Goal: Information Seeking & Learning: Learn about a topic

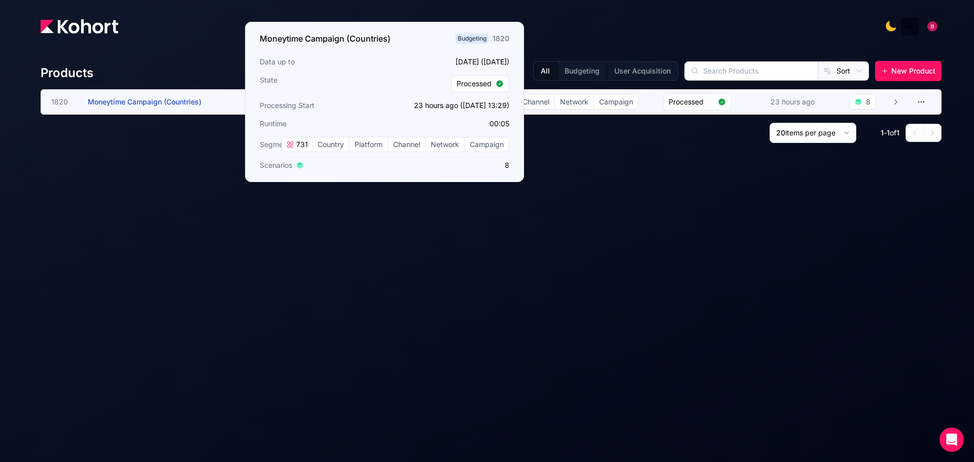
click at [187, 103] on span "Moneytime Campaign (Countries)" at bounding box center [145, 101] width 114 height 9
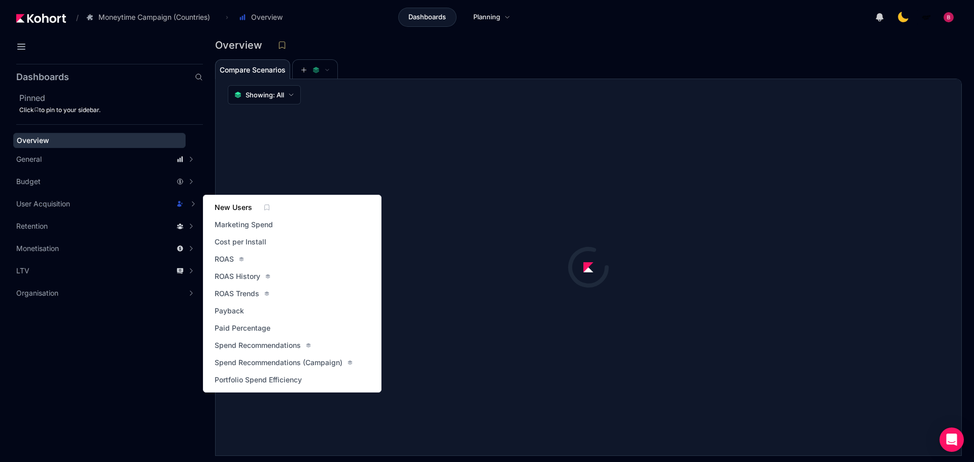
click at [239, 208] on span "New Users" at bounding box center [234, 207] width 38 height 10
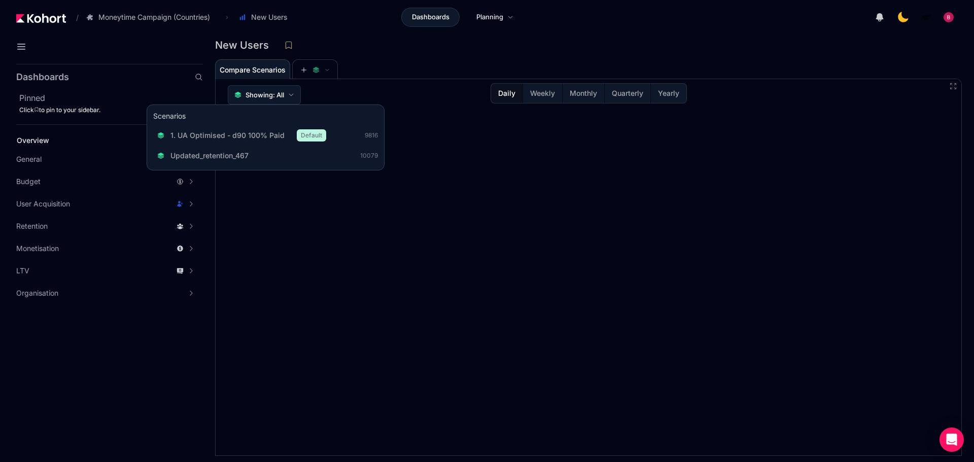
click at [291, 92] on button "Showing: All" at bounding box center [264, 94] width 73 height 19
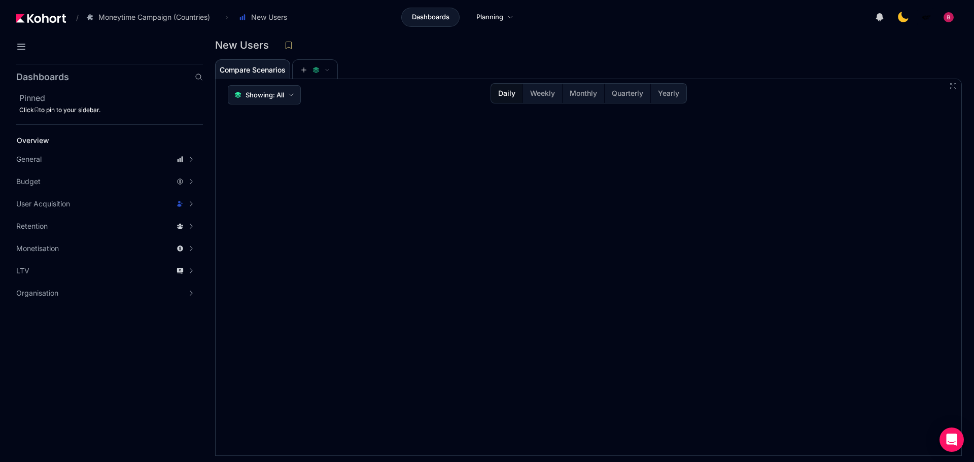
click at [291, 92] on button "Showing: All" at bounding box center [264, 94] width 73 height 19
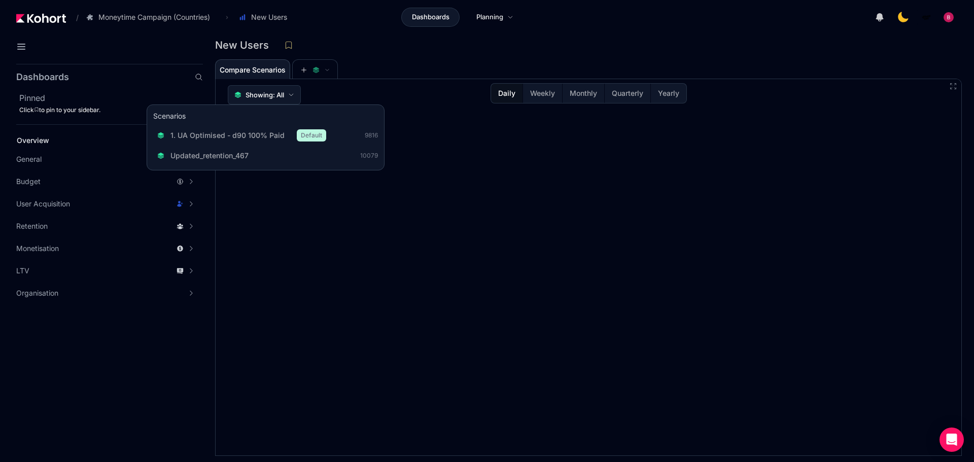
click at [291, 92] on button "Showing: All" at bounding box center [264, 94] width 73 height 19
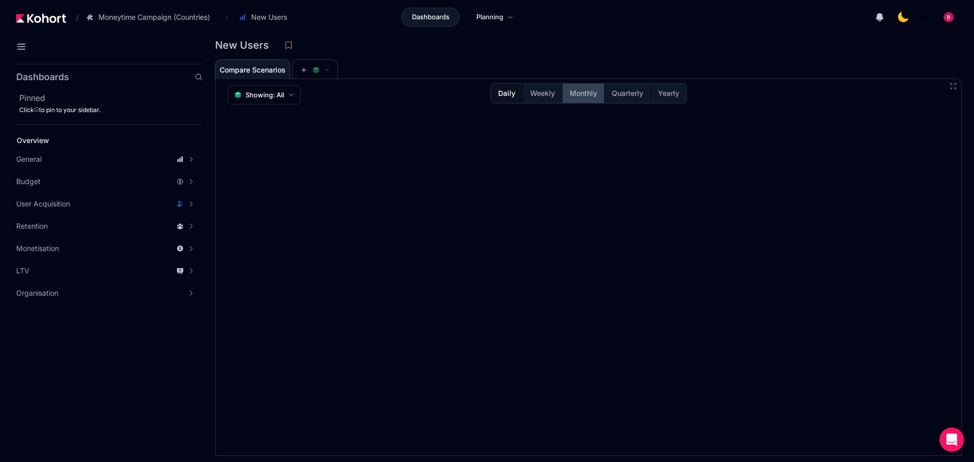
click at [594, 91] on span "Monthly" at bounding box center [583, 93] width 27 height 10
click at [510, 92] on span "Daily" at bounding box center [506, 93] width 17 height 10
click at [443, 19] on span "Dashboards" at bounding box center [431, 17] width 38 height 10
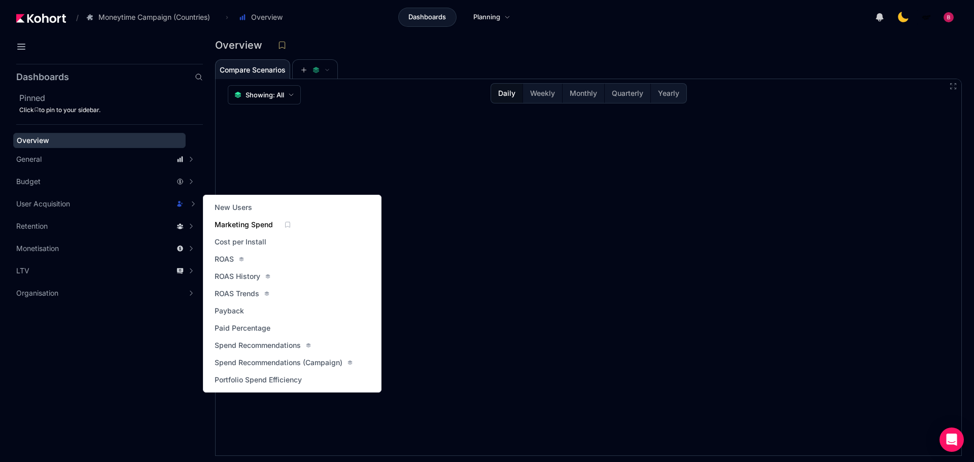
click at [247, 223] on span "Marketing Spend" at bounding box center [244, 225] width 58 height 10
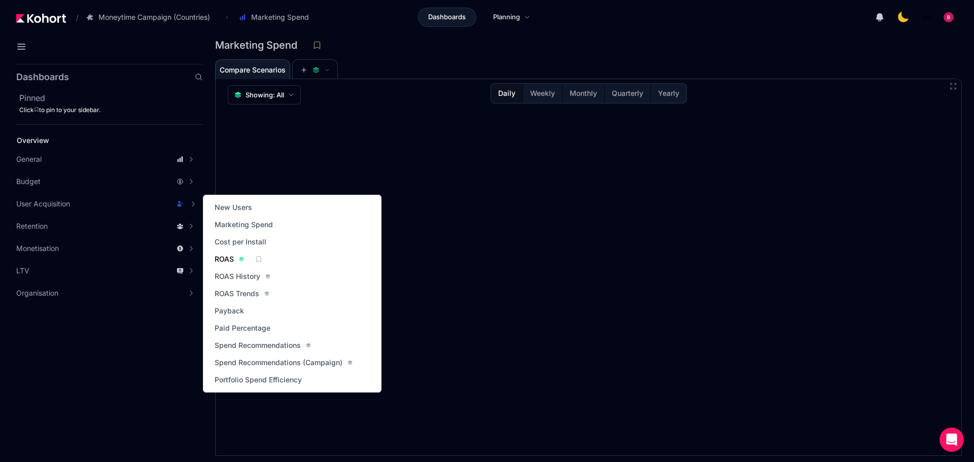
click at [220, 259] on span "ROAS" at bounding box center [224, 259] width 19 height 10
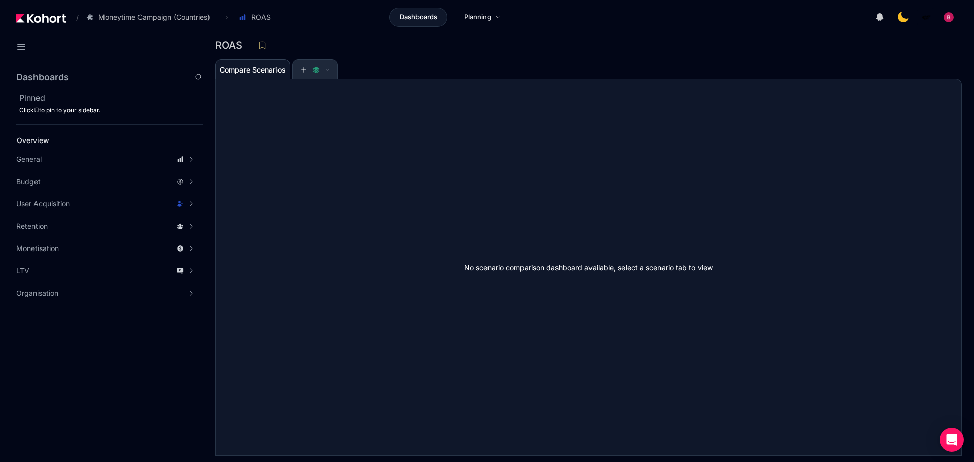
click at [332, 76] on span at bounding box center [315, 70] width 45 height 20
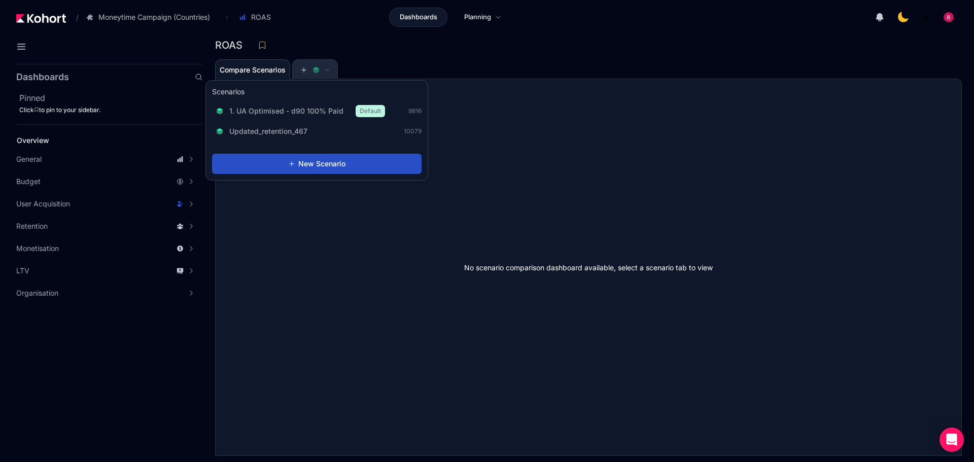
click at [327, 62] on button at bounding box center [315, 70] width 30 height 20
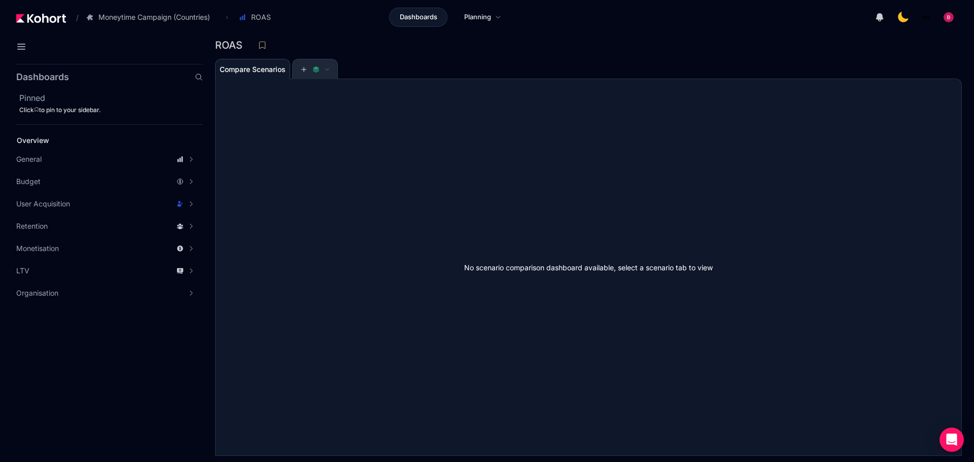
click at [327, 65] on button at bounding box center [315, 69] width 30 height 20
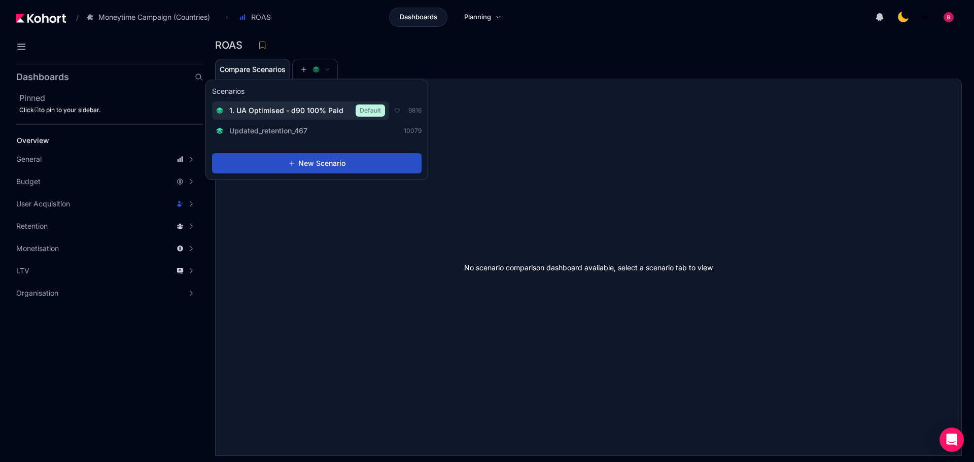
click at [259, 111] on span "1. UA Optimised - d90 100% Paid" at bounding box center [286, 111] width 114 height 10
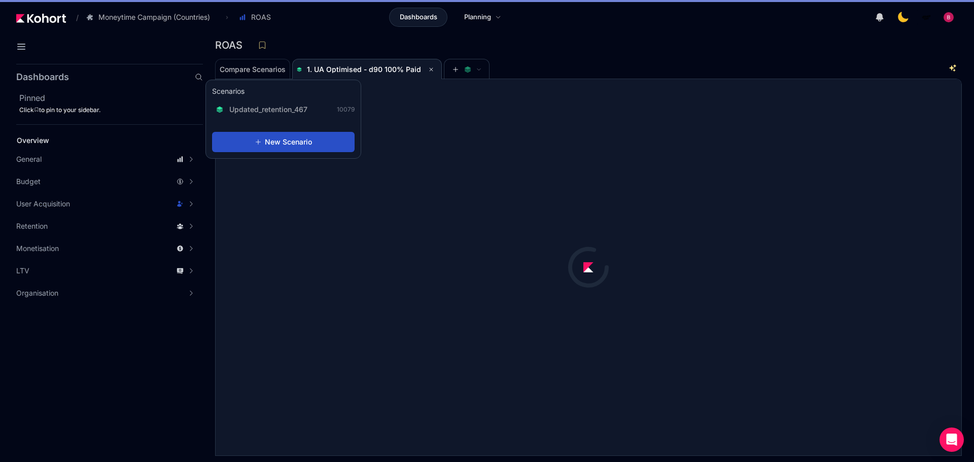
scroll to position [1, 0]
